Goal: Obtain resource: Obtain resource

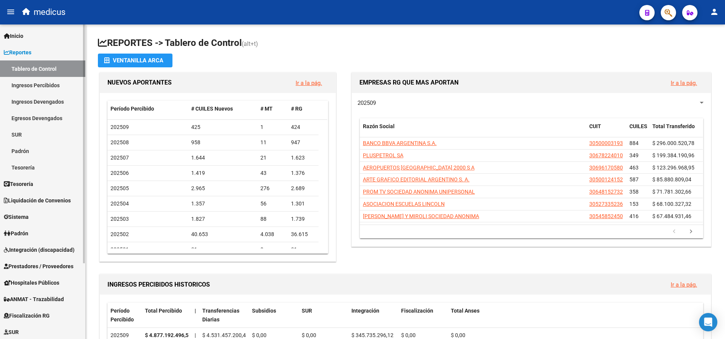
click at [12, 49] on span "Reportes" at bounding box center [18, 52] width 28 height 8
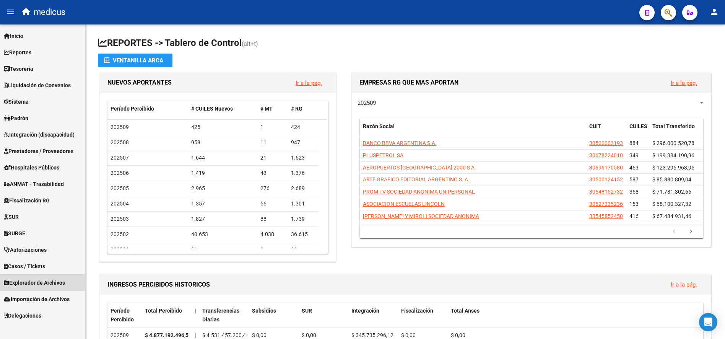
click at [41, 279] on span "Explorador de Archivos" at bounding box center [34, 283] width 61 height 8
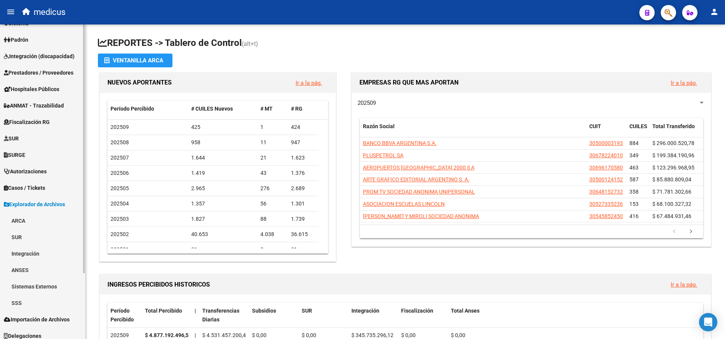
scroll to position [83, 0]
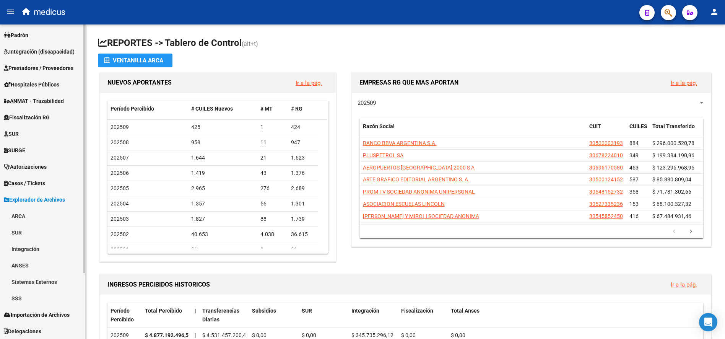
click at [20, 215] on link "ARCA" at bounding box center [42, 216] width 85 height 16
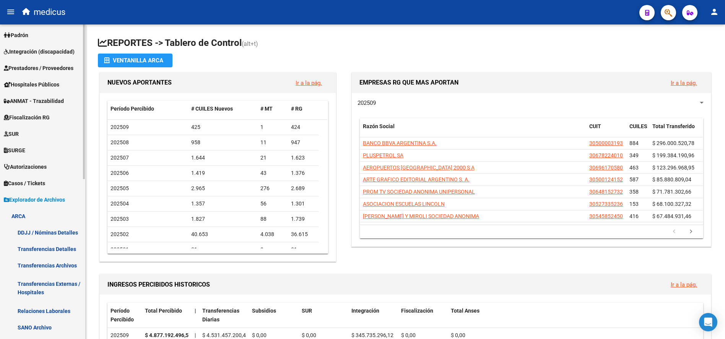
click at [56, 230] on link "DDJJ / Nóminas Detalles" at bounding box center [42, 232] width 85 height 16
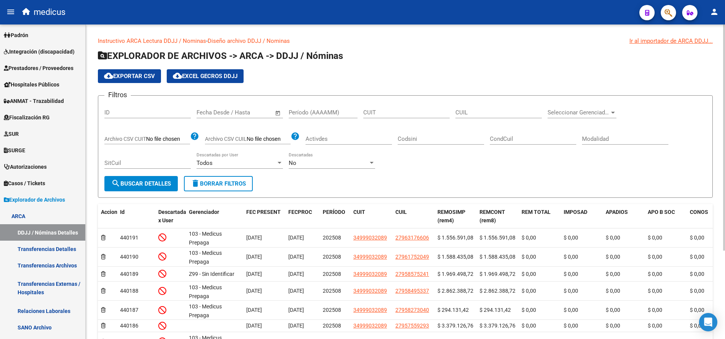
click at [279, 163] on div at bounding box center [280, 163] width 4 height 2
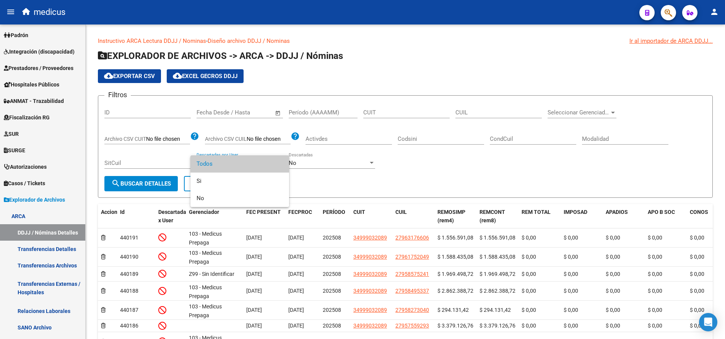
click at [324, 188] on div at bounding box center [362, 169] width 725 height 339
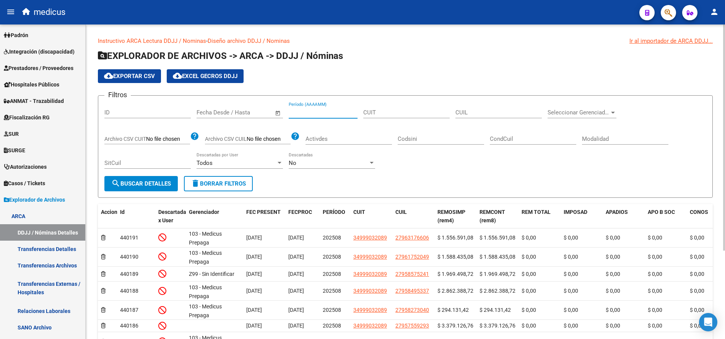
click at [313, 114] on input "Período (AAAAMM)" at bounding box center [323, 112] width 69 height 7
type input "202504"
click at [486, 177] on form "Filtros ID Fecha inicio – Fecha fin Fecha Desde / Hasta 202504 Período (AAAAMM)…" at bounding box center [405, 146] width 615 height 103
click at [153, 188] on button "search Buscar Detalles" at bounding box center [140, 183] width 73 height 15
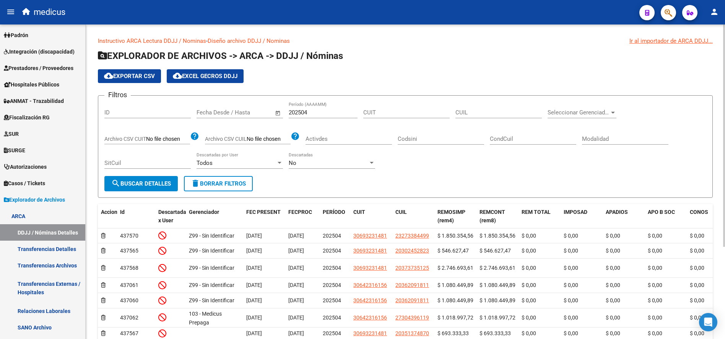
click at [143, 77] on span "cloud_download Exportar CSV" at bounding box center [129, 76] width 51 height 7
click at [394, 114] on input "CUIT" at bounding box center [406, 112] width 86 height 7
paste input "30-70724707-6"
type input "30-70724707-6"
click at [148, 185] on span "search Buscar Detalles" at bounding box center [141, 183] width 60 height 7
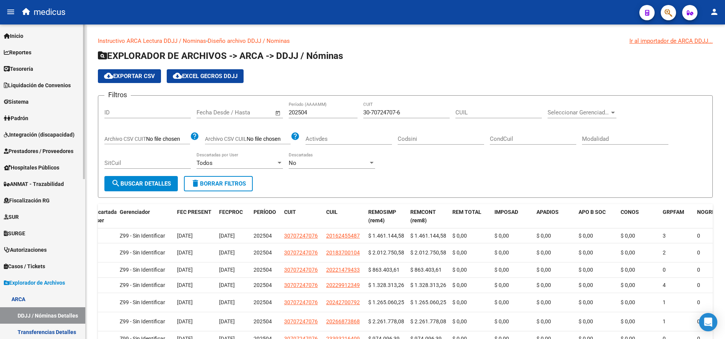
click at [30, 34] on link "Inicio" at bounding box center [42, 36] width 85 height 16
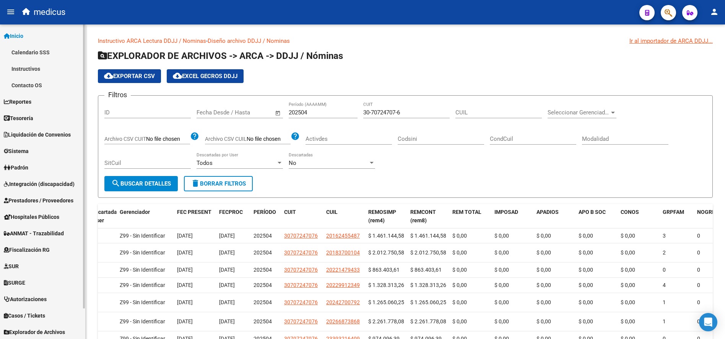
click at [30, 34] on link "Inicio" at bounding box center [42, 36] width 85 height 16
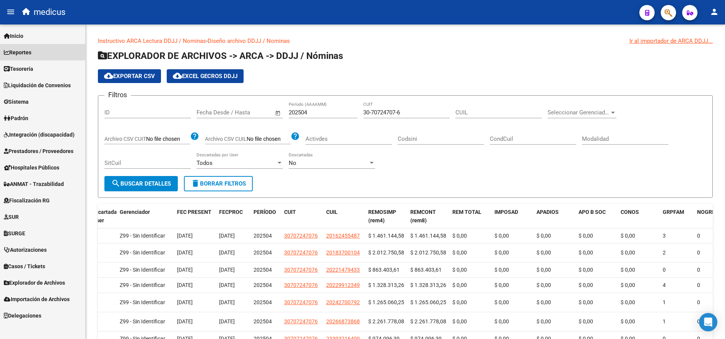
click at [31, 50] on span "Reportes" at bounding box center [18, 52] width 28 height 8
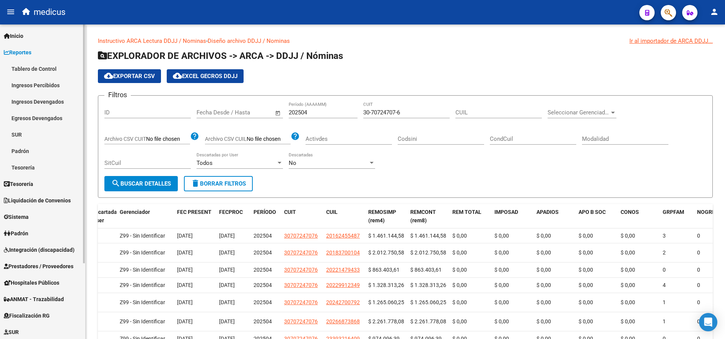
click at [41, 69] on link "Tablero de Control" at bounding box center [42, 68] width 85 height 16
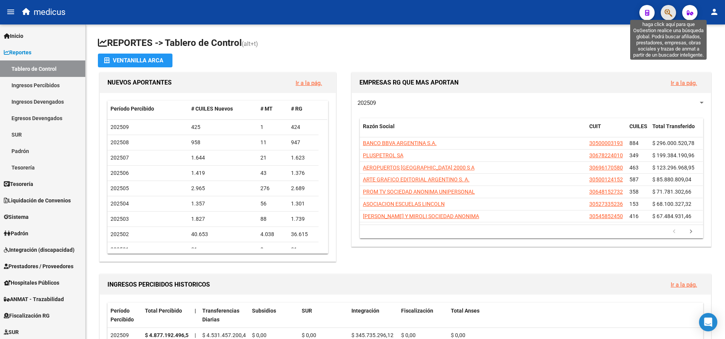
click at [667, 10] on icon "button" at bounding box center [669, 12] width 8 height 9
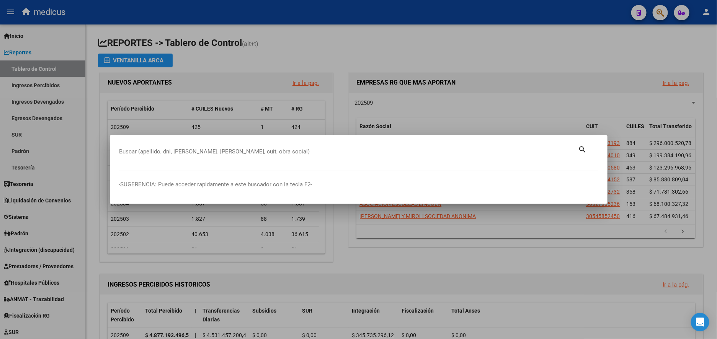
click at [152, 140] on mat-dialog-container "Buscar (apellido, dni, [PERSON_NAME], nro traspaso, cuit, obra social) search -…" at bounding box center [358, 169] width 497 height 68
click at [153, 143] on mat-dialog-container "Buscar (apellido, dni, [PERSON_NAME], nro traspaso, cuit, obra social) search -…" at bounding box center [358, 169] width 497 height 68
click at [162, 149] on input "Buscar (apellido, dni, [PERSON_NAME], [PERSON_NAME], cuit, obra social)" at bounding box center [348, 151] width 459 height 7
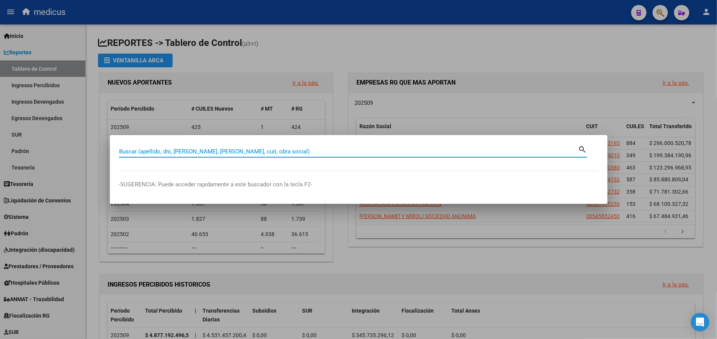
paste input "30707247076"
type input "30707247076"
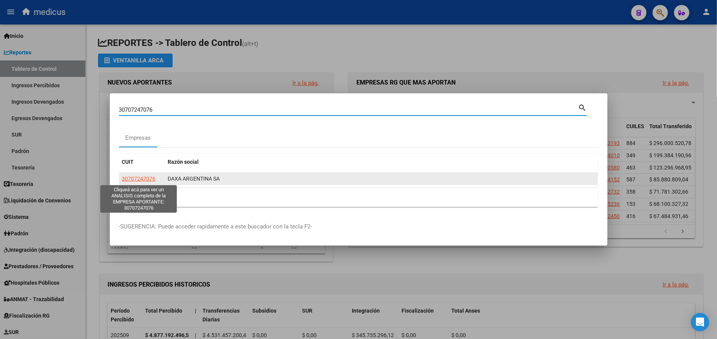
click at [143, 179] on span "30707247076" at bounding box center [139, 179] width 34 height 6
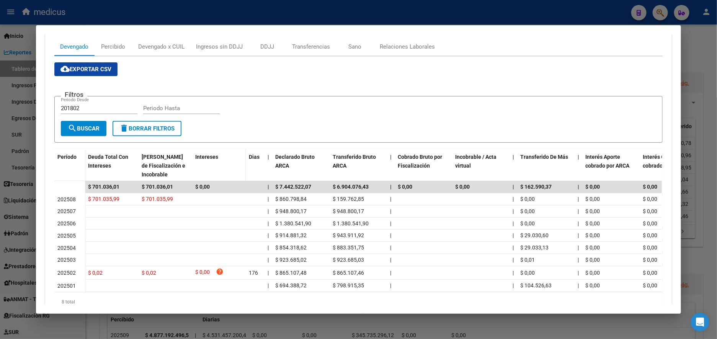
scroll to position [85, 0]
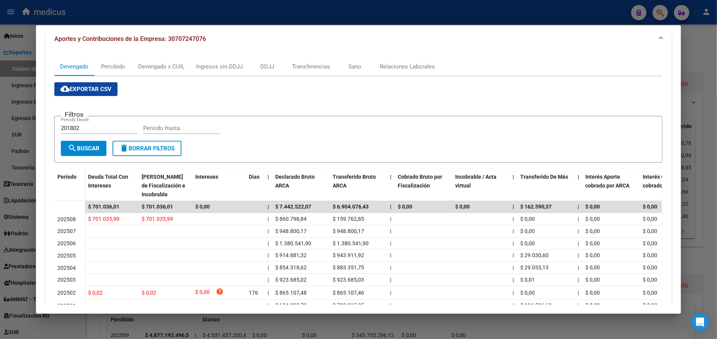
click at [78, 124] on div "201802 Periodo Desde" at bounding box center [99, 127] width 77 height 11
click at [88, 126] on input "201802" at bounding box center [99, 128] width 77 height 7
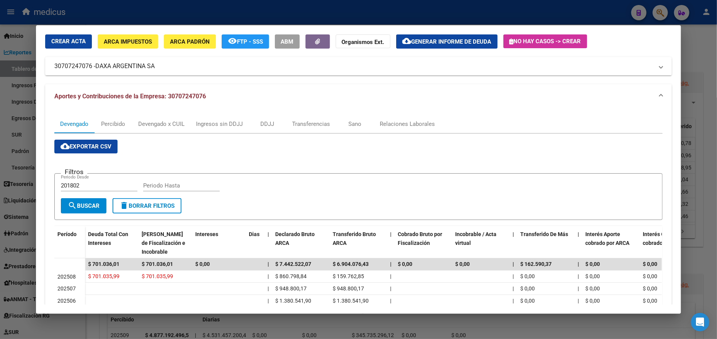
scroll to position [0, 0]
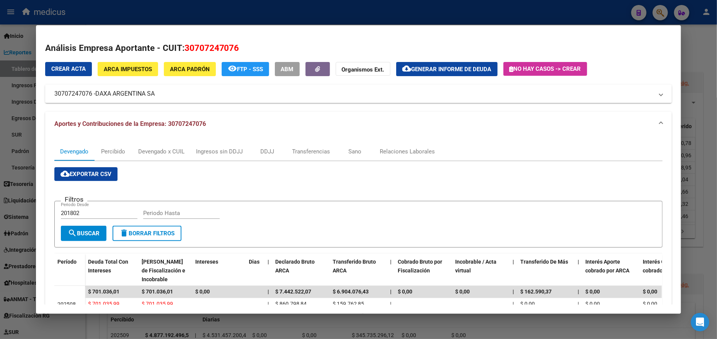
click at [207, 52] on span "30707247076" at bounding box center [211, 48] width 55 height 10
drag, startPoint x: 181, startPoint y: 46, endPoint x: 290, endPoint y: 46, distance: 109.8
click at [289, 46] on h2 "Análisis Empresa Aportante - CUIT: 30707247076" at bounding box center [358, 48] width 627 height 13
click at [283, 46] on h2 "Análisis Empresa Aportante - CUIT: 30707247076" at bounding box center [358, 48] width 627 height 13
click at [698, 55] on div at bounding box center [358, 169] width 717 height 339
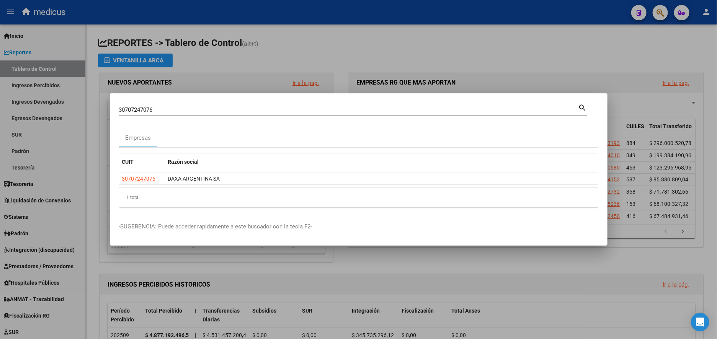
click at [215, 105] on div "30707247076 Buscar (apellido, dni, [PERSON_NAME], [PERSON_NAME], cuit, obra soc…" at bounding box center [348, 109] width 459 height 11
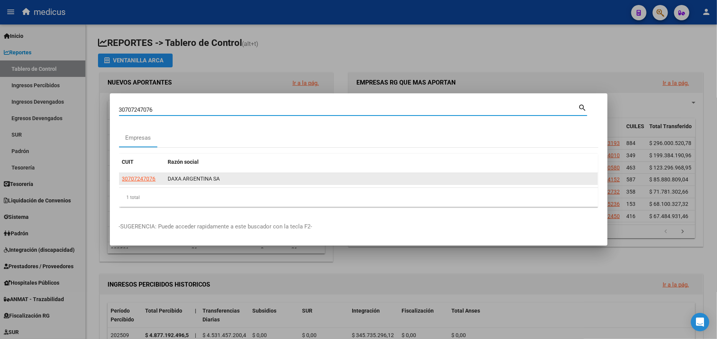
click at [140, 179] on span "30707247076" at bounding box center [139, 179] width 34 height 6
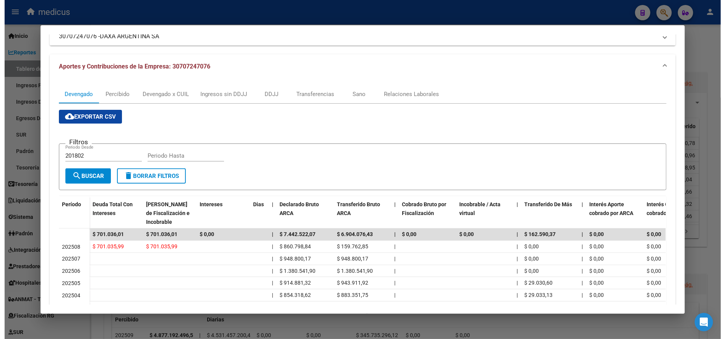
scroll to position [115, 0]
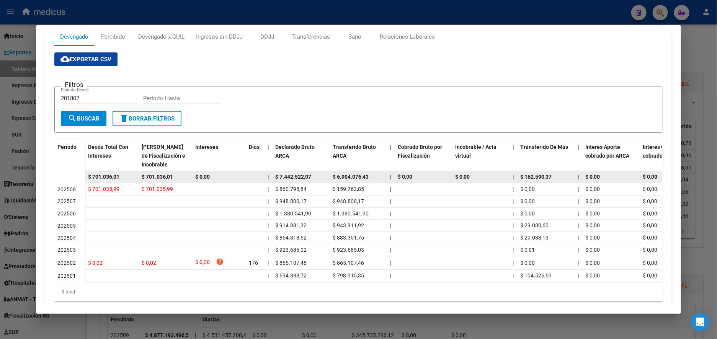
drag, startPoint x: 328, startPoint y: 178, endPoint x: 368, endPoint y: 177, distance: 40.2
click at [368, 177] on datatable-body-cell "$ 6.904.076,43" at bounding box center [358, 177] width 57 height 12
click at [366, 177] on div "$ 6.904.076,43" at bounding box center [358, 177] width 51 height 9
drag, startPoint x: 370, startPoint y: 174, endPoint x: 326, endPoint y: 177, distance: 43.3
click at [330, 177] on datatable-body-cell "$ 6.904.076,43" at bounding box center [358, 177] width 57 height 12
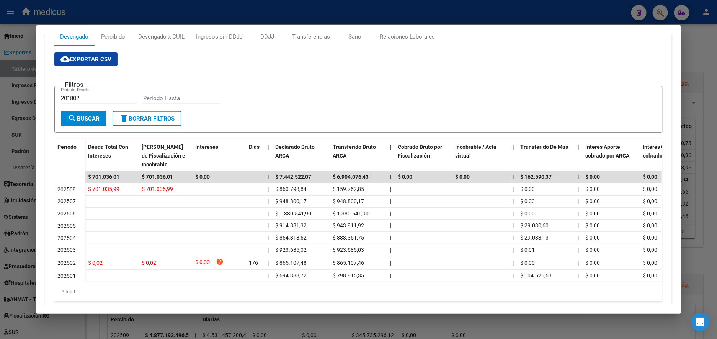
click at [691, 59] on div at bounding box center [358, 169] width 717 height 339
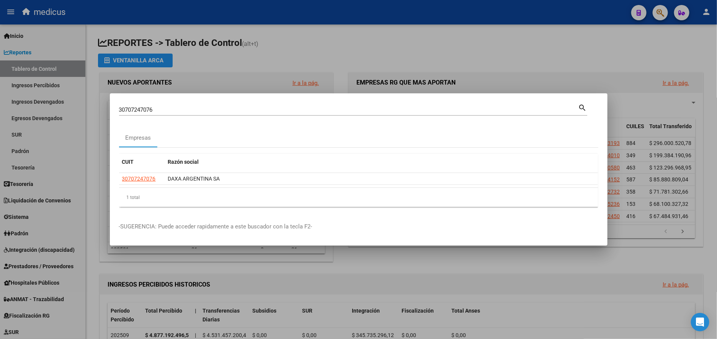
click at [471, 45] on div at bounding box center [358, 169] width 717 height 339
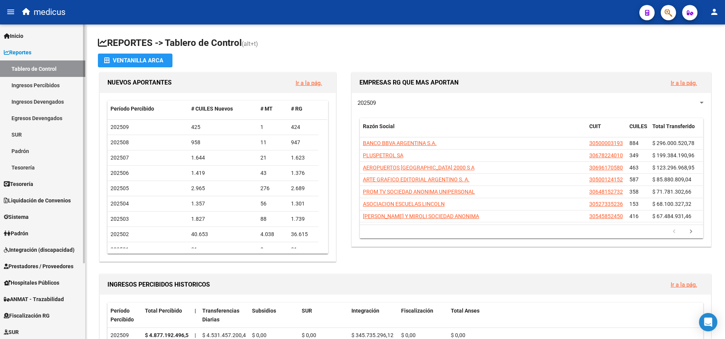
click at [49, 103] on link "Ingresos Devengados" at bounding box center [42, 101] width 85 height 16
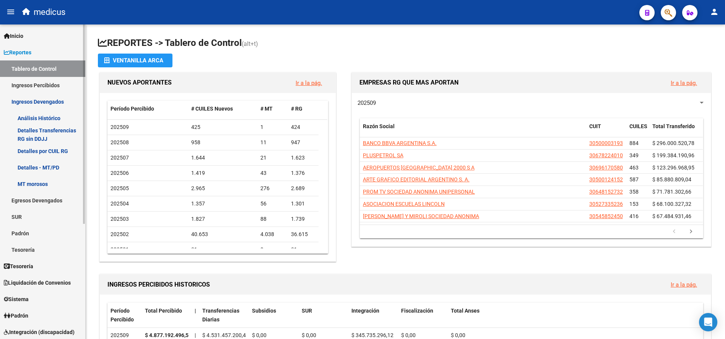
click at [46, 117] on link "Análisis Histórico" at bounding box center [42, 118] width 85 height 16
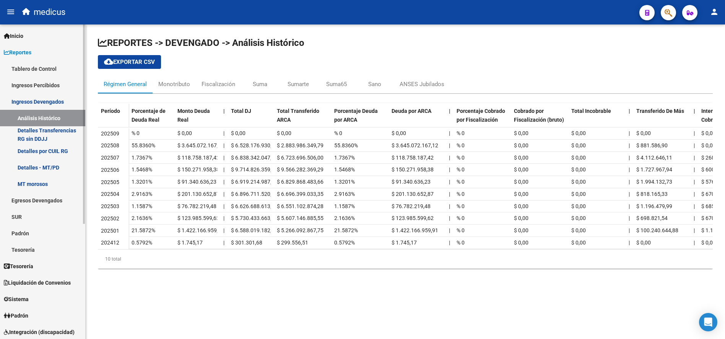
click at [59, 150] on link "Detalles por CUIL RG" at bounding box center [42, 151] width 85 height 16
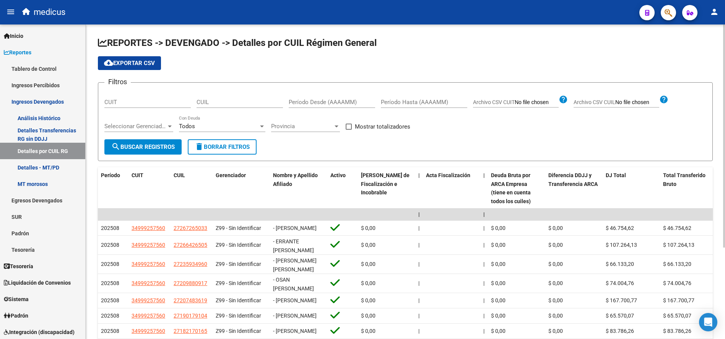
click at [349, 132] on div "Mostrar totalizadores" at bounding box center [381, 129] width 70 height 15
click at [349, 128] on span at bounding box center [349, 127] width 6 height 6
click at [349, 130] on input "Mostrar totalizadores" at bounding box center [349, 130] width 0 height 0
checkbox input "true"
click at [331, 103] on input "Período Desde (AAAAMM)" at bounding box center [332, 102] width 86 height 7
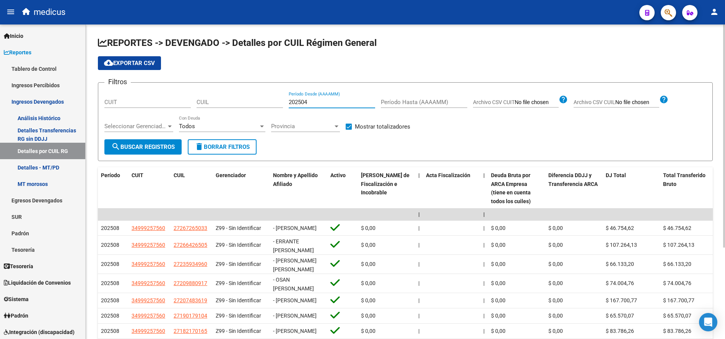
type input "202504"
click at [147, 146] on span "search Buscar Registros" at bounding box center [143, 146] width 64 height 7
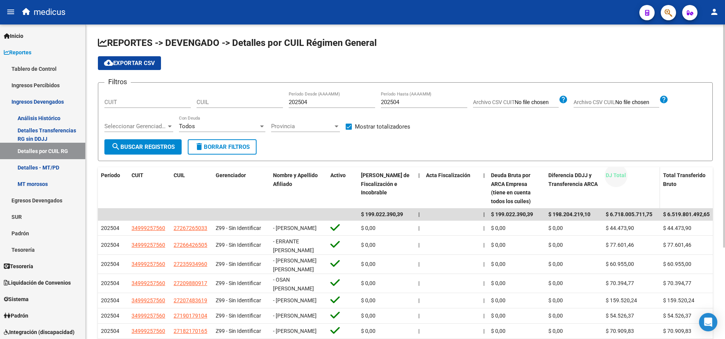
drag, startPoint x: 642, startPoint y: 188, endPoint x: 624, endPoint y: 188, distance: 17.6
click at [624, 188] on datatable-header-cell "DJ Total" at bounding box center [631, 188] width 57 height 42
click at [691, 200] on datatable-header-cell "Total Transferido Bruto" at bounding box center [688, 188] width 57 height 42
click at [699, 55] on app-list-header "REPORTES -> DEVENGADO -> Detalles por CUIL Régimen General cloud_download Expor…" at bounding box center [405, 99] width 615 height 124
click at [123, 62] on span "cloud_download Exportar CSV" at bounding box center [129, 63] width 51 height 7
